Goal: Transaction & Acquisition: Subscribe to service/newsletter

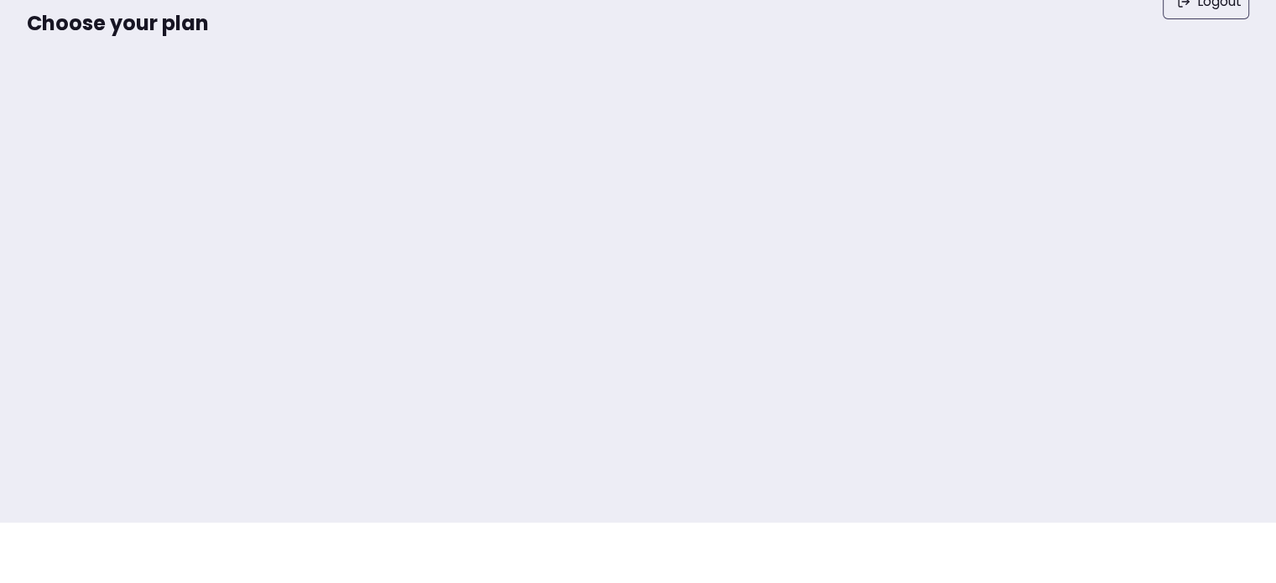
scroll to position [91, 0]
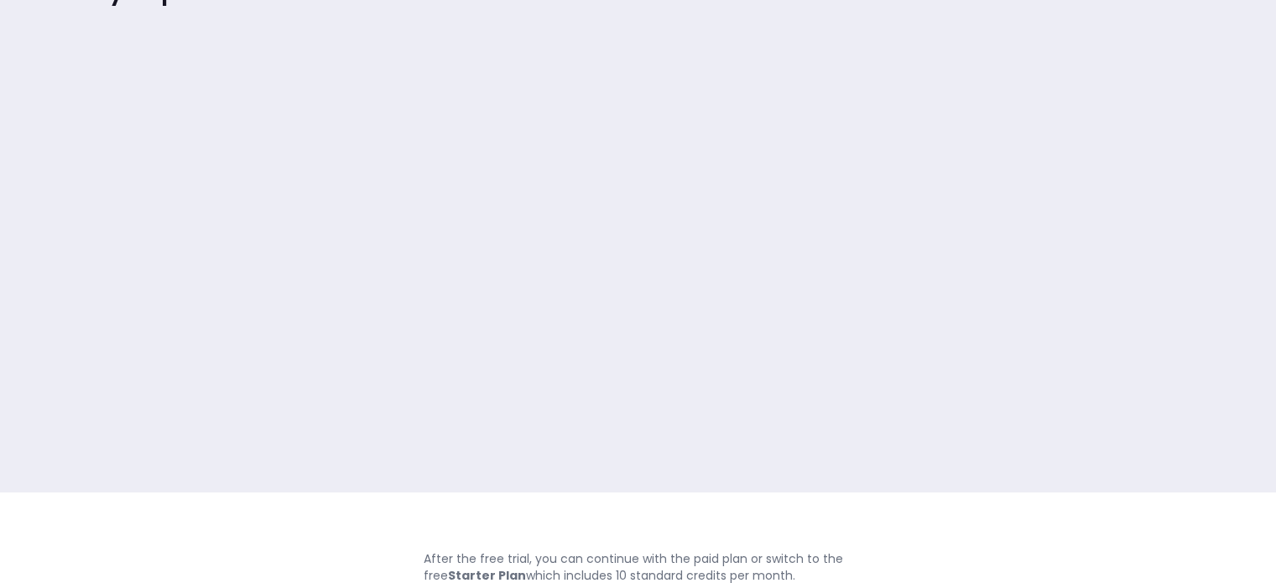
click at [474, 573] on strong "Starter Plan" at bounding box center [487, 575] width 78 height 17
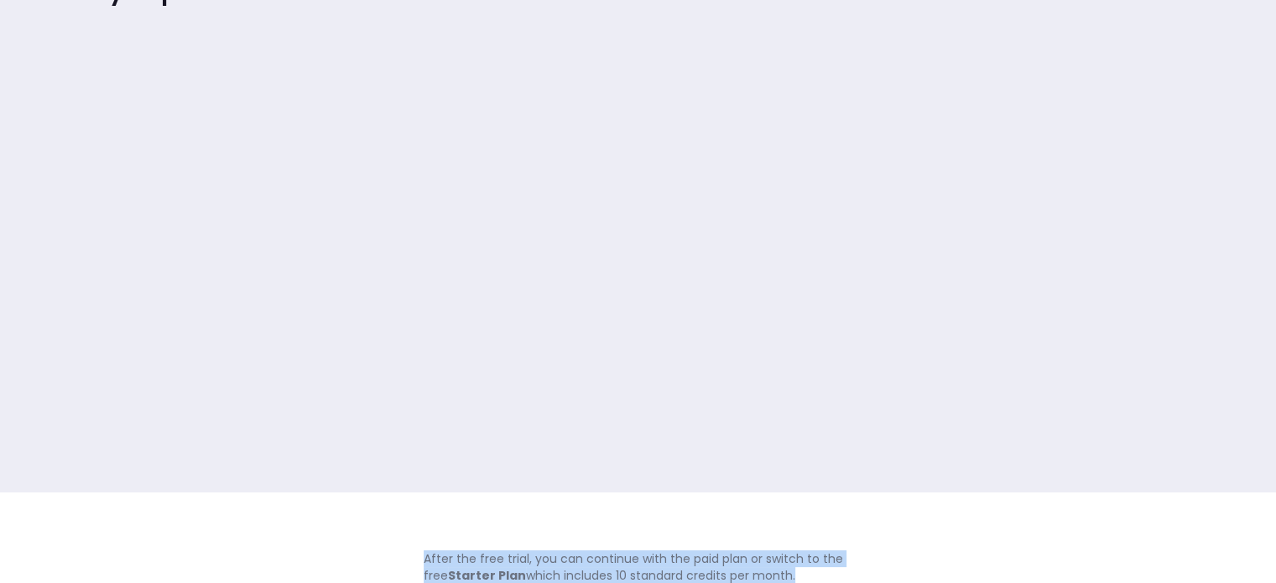
click at [474, 573] on strong "Starter Plan" at bounding box center [487, 575] width 78 height 17
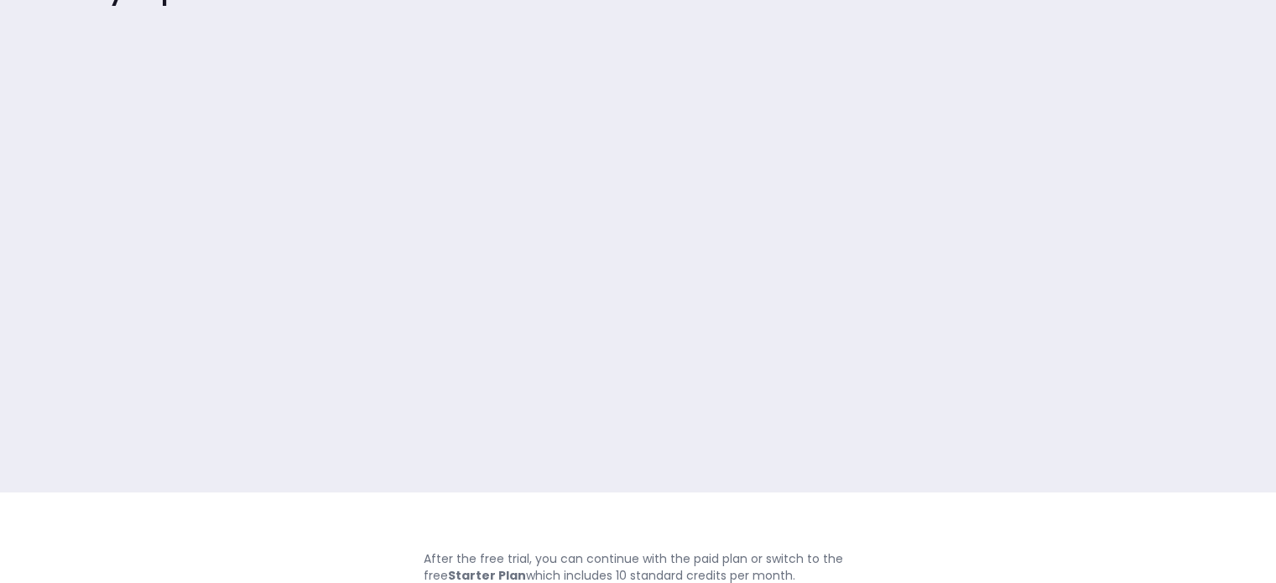
click at [446, 492] on html "Choose your plan Logout After the free trial, you can continue with the paid pl…" at bounding box center [638, 200] width 1276 height 583
